Goal: Task Accomplishment & Management: Use online tool/utility

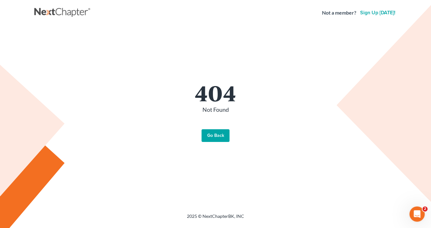
click at [214, 139] on link "Go Back" at bounding box center [216, 135] width 28 height 13
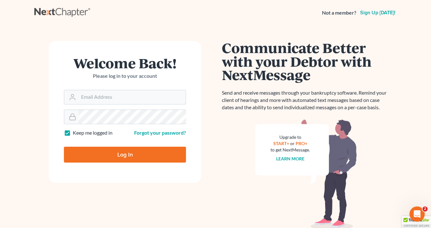
type input "[EMAIL_ADDRESS][DOMAIN_NAME]"
click at [142, 156] on input "Log In" at bounding box center [125, 155] width 122 height 16
type input "Thinking..."
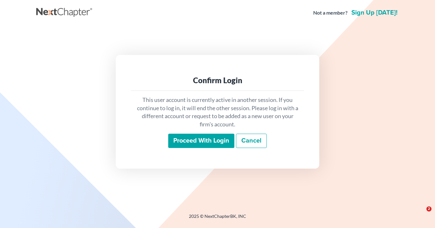
click at [193, 142] on input "Proceed with login" at bounding box center [201, 141] width 66 height 15
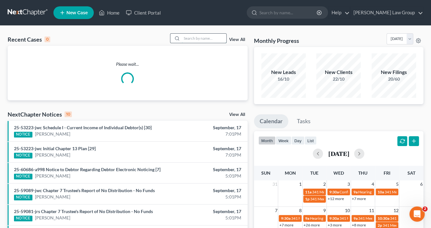
click at [192, 37] on input "search" at bounding box center [204, 38] width 45 height 9
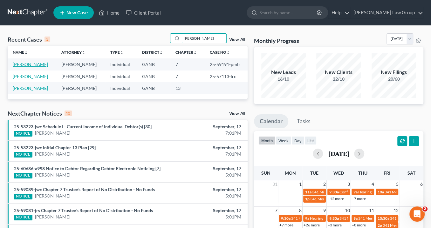
type input "robinson"
click at [37, 63] on link "Robinson, Katrice" at bounding box center [30, 64] width 35 height 5
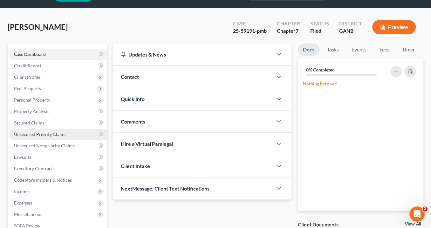
scroll to position [25, 0]
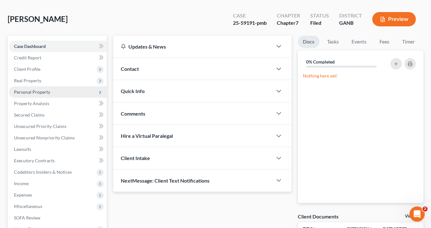
click at [27, 91] on span "Personal Property" at bounding box center [32, 91] width 36 height 5
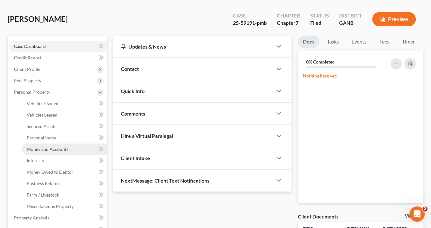
click at [39, 151] on span "Money and Accounts" at bounding box center [48, 149] width 42 height 5
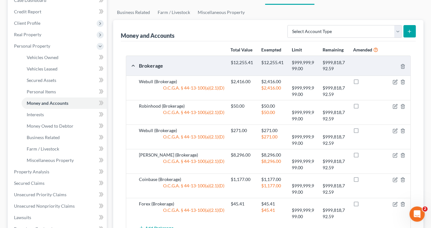
scroll to position [64, 0]
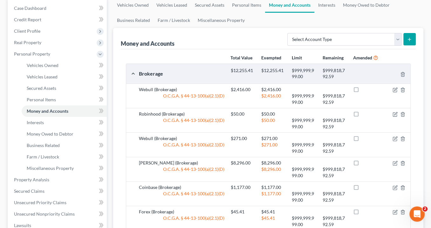
click at [210, 109] on div "Robinhood (Brokerage) $50.00 $50.00 O.C.G.A. § 44-13-100(a)(2.1)(D) $50.00 $999…" at bounding box center [268, 120] width 284 height 24
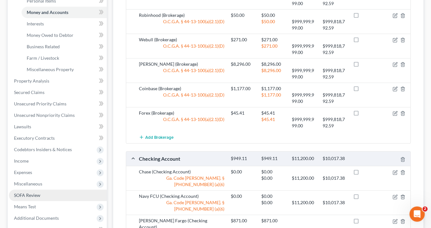
scroll to position [191, 0]
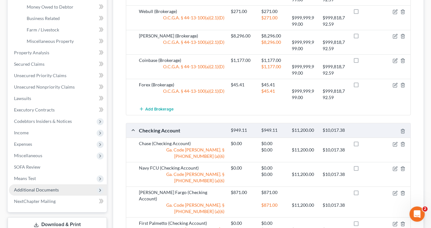
drag, startPoint x: 68, startPoint y: 187, endPoint x: 72, endPoint y: 185, distance: 4.8
click at [69, 187] on span "Additional Documents" at bounding box center [58, 190] width 98 height 11
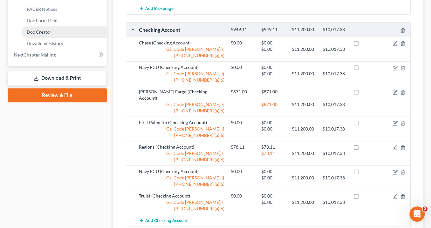
scroll to position [266, 0]
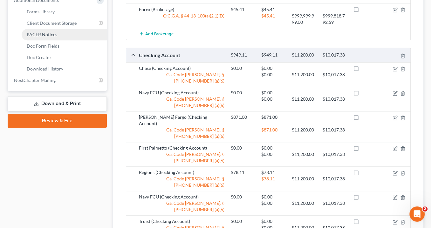
click at [57, 32] on link "PACER Notices" at bounding box center [64, 34] width 85 height 11
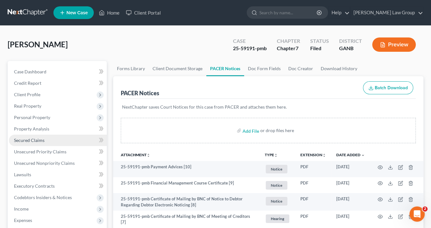
click at [28, 139] on span "Secured Claims" at bounding box center [29, 140] width 31 height 5
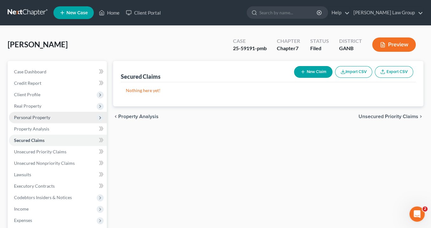
click at [35, 116] on span "Personal Property" at bounding box center [32, 117] width 36 height 5
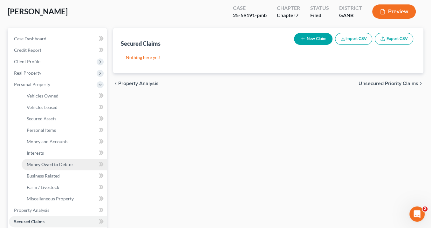
scroll to position [51, 0]
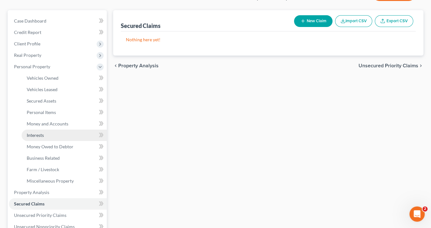
click at [39, 135] on span "Interests" at bounding box center [35, 135] width 17 height 5
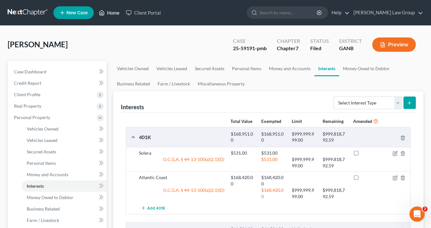
click at [116, 13] on link "Home" at bounding box center [109, 12] width 27 height 11
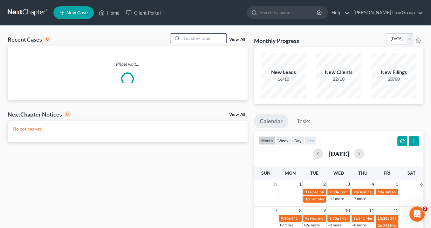
click at [191, 41] on input "search" at bounding box center [204, 38] width 45 height 9
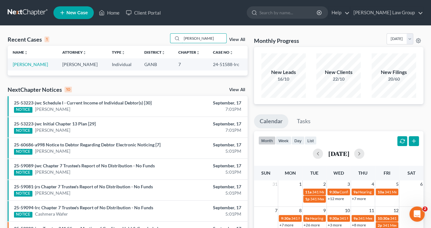
type input "kemp"
drag, startPoint x: 229, startPoint y: 64, endPoint x: 212, endPoint y: 63, distance: 17.5
click at [209, 63] on td "24-51588-lrc" at bounding box center [228, 65] width 40 height 12
copy td "24-51588"
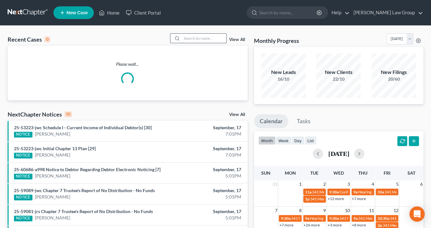
drag, startPoint x: 196, startPoint y: 37, endPoint x: 202, endPoint y: 38, distance: 6.2
click at [197, 37] on input "search" at bounding box center [204, 38] width 45 height 9
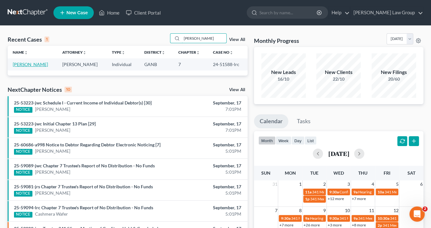
type input "Kemp"
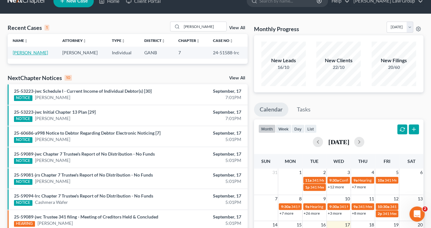
scroll to position [51, 0]
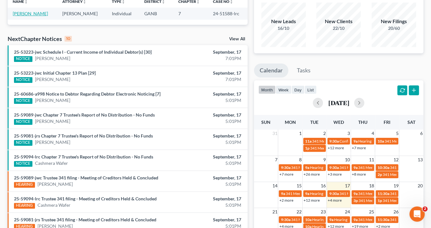
click at [38, 14] on link "Kemp, Priscilla" at bounding box center [30, 13] width 35 height 5
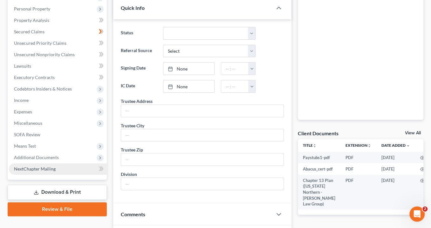
scroll to position [128, 0]
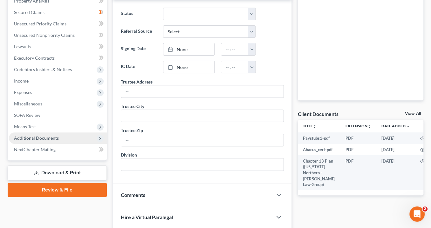
click at [38, 137] on span "Additional Documents" at bounding box center [36, 138] width 45 height 5
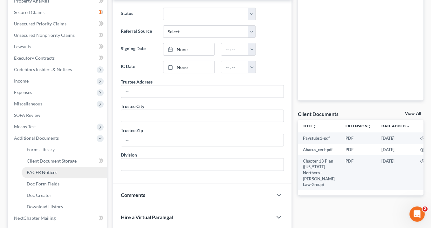
click at [36, 170] on span "PACER Notices" at bounding box center [42, 172] width 31 height 5
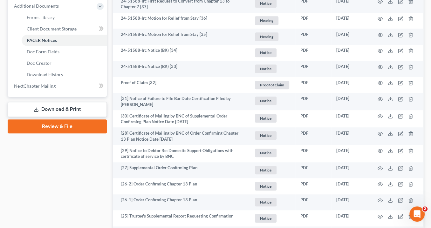
scroll to position [182, 0]
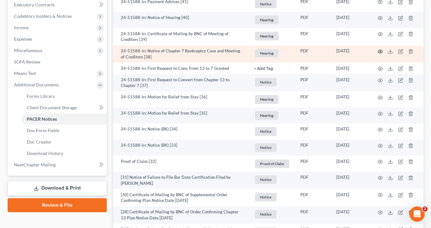
click at [380, 51] on circle "button" at bounding box center [380, 51] width 1 height 1
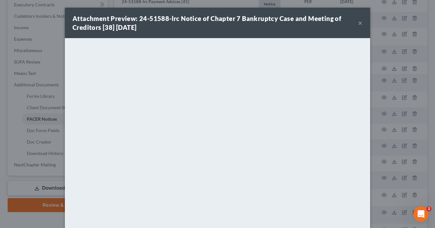
click at [358, 23] on button "×" at bounding box center [360, 23] width 4 height 8
